Goal: Transaction & Acquisition: Purchase product/service

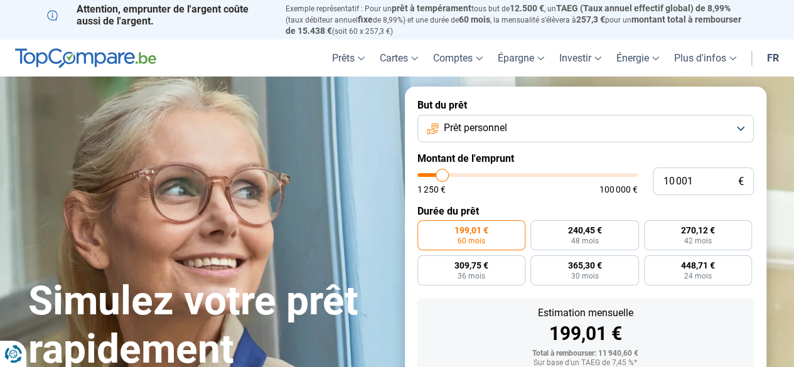
click at [546, 134] on button "Prêt personnel" at bounding box center [585, 129] width 336 height 28
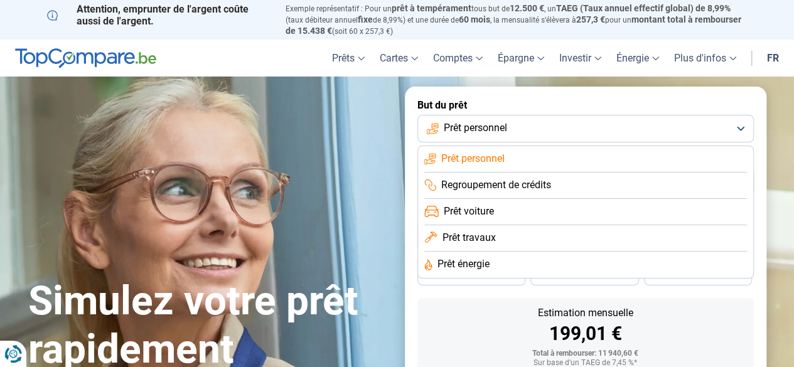
click at [490, 161] on span "Prêt personnel" at bounding box center [472, 159] width 63 height 14
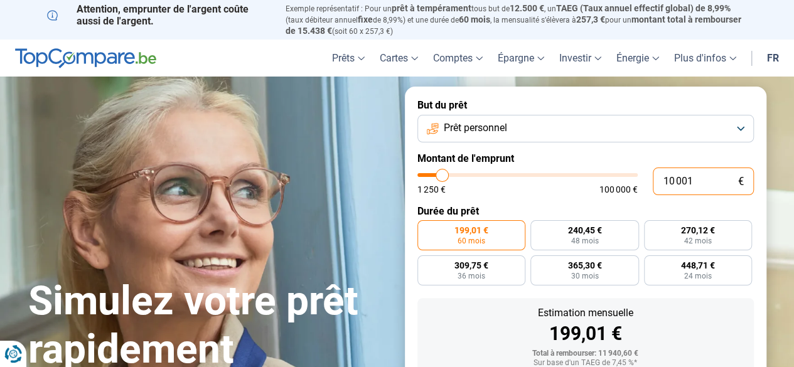
click at [694, 180] on input "10 001" at bounding box center [703, 182] width 101 height 28
type input "1 000"
type input "1250"
type input "10 000"
type input "10000"
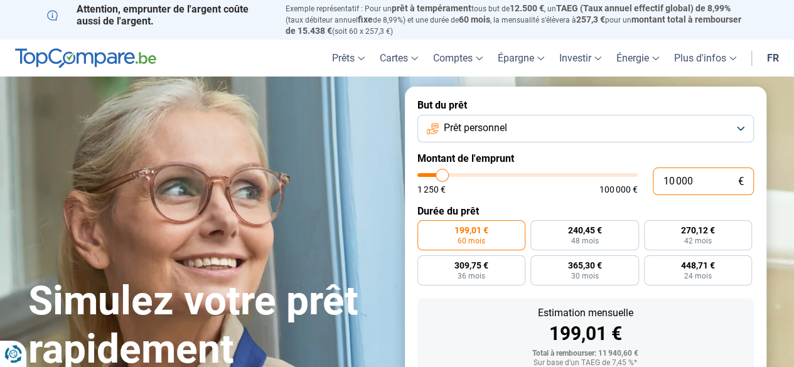
radio input "true"
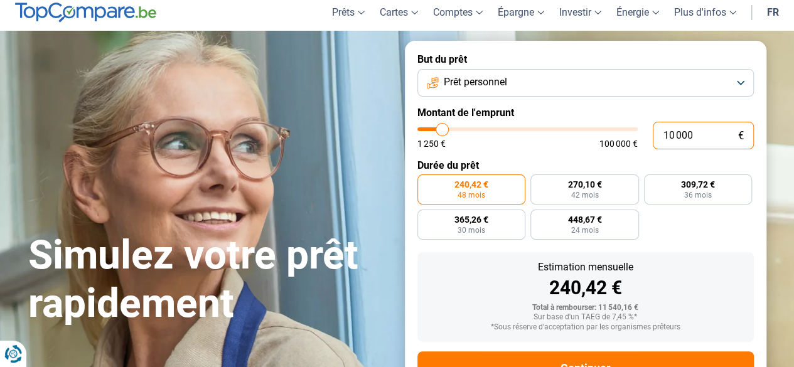
scroll to position [58, 0]
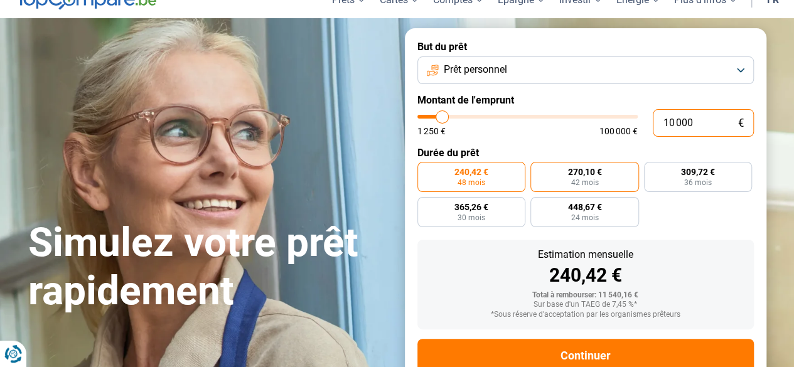
type input "10 000"
click at [564, 178] on label "270,10 € 42 mois" at bounding box center [584, 177] width 109 height 30
click at [539, 170] on input "270,10 € 42 mois" at bounding box center [534, 166] width 8 height 8
radio input "true"
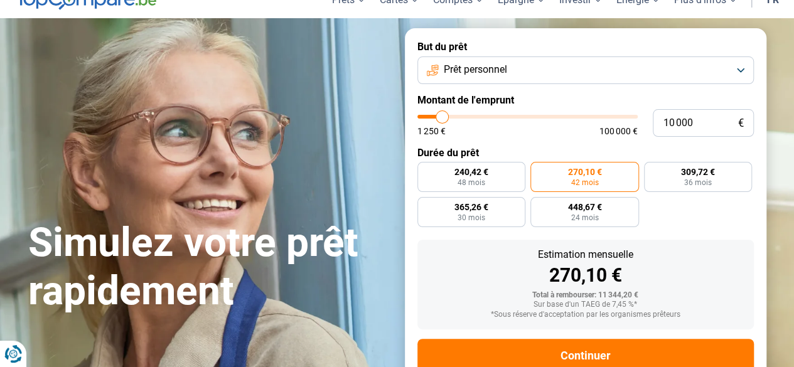
scroll to position [96, 0]
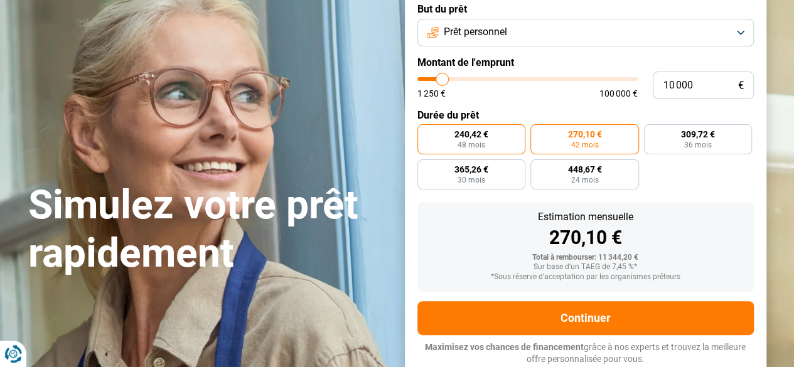
click at [487, 148] on label "240,42 € 48 mois" at bounding box center [471, 139] width 109 height 30
click at [426, 132] on input "240,42 € 48 mois" at bounding box center [421, 128] width 8 height 8
radio input "true"
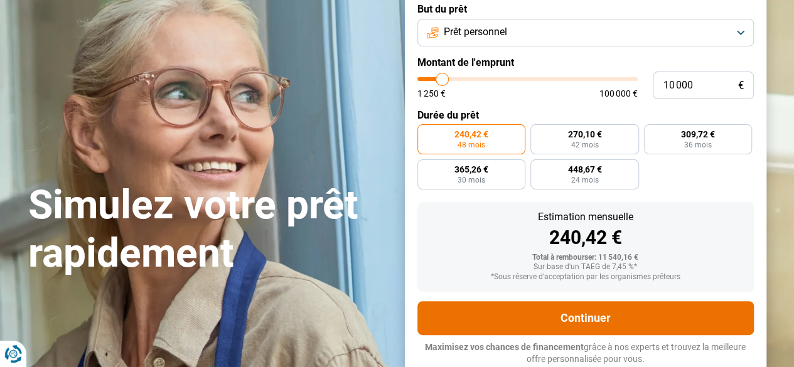
click at [502, 313] on button "Continuer" at bounding box center [585, 318] width 336 height 34
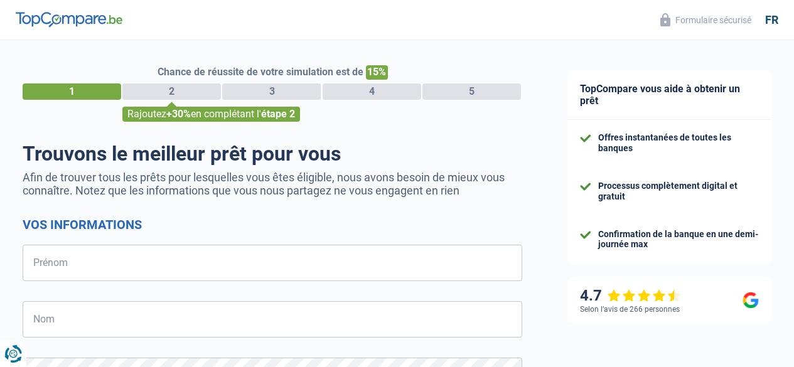
select select "32"
